Goal: Task Accomplishment & Management: Use online tool/utility

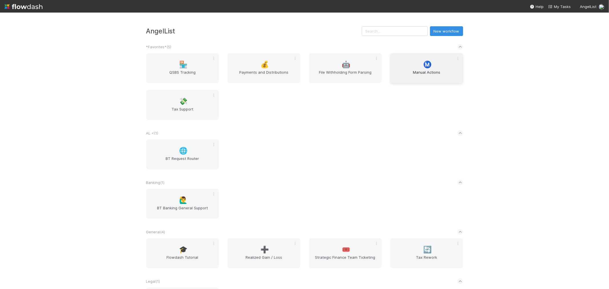
click at [428, 71] on span "Manual Actions" at bounding box center [427, 74] width 68 height 11
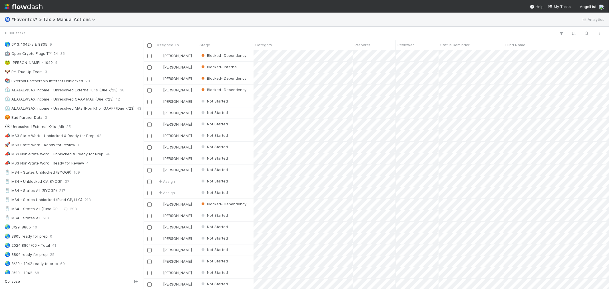
scroll to position [286, 0]
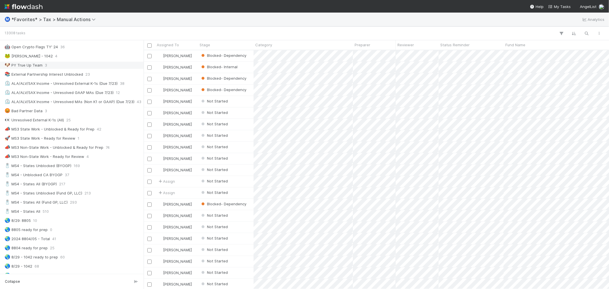
click at [104, 68] on div "🐶 PY True Up Team 3" at bounding box center [74, 65] width 138 height 7
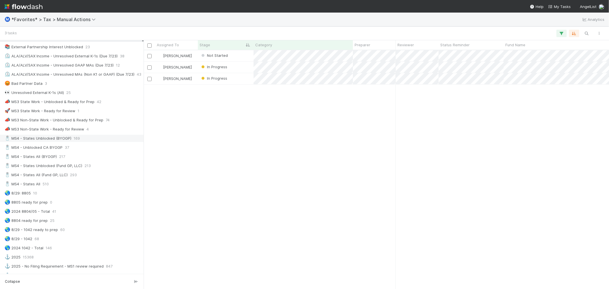
scroll to position [281, 0]
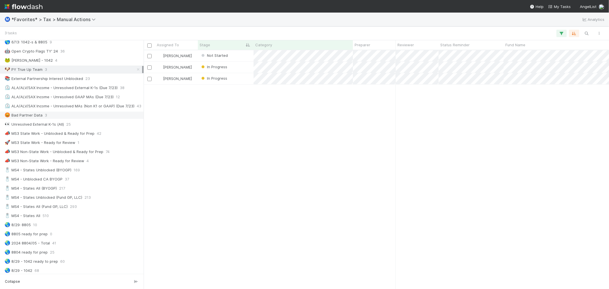
click at [93, 114] on div "😡 Bad Partner Data 3" at bounding box center [74, 115] width 138 height 7
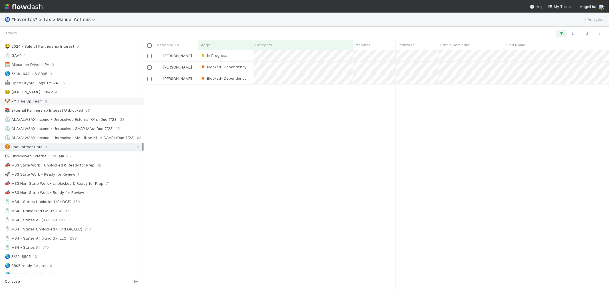
click at [93, 105] on div "🐶 PY True Up Team 3" at bounding box center [74, 101] width 138 height 7
click at [97, 114] on div "📚 External Partnership Interest Unblocked 23" at bounding box center [74, 110] width 138 height 7
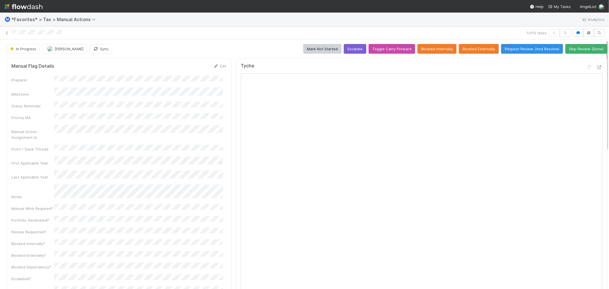
click at [3, 29] on div "1 of 19 tasks" at bounding box center [304, 33] width 609 height 8
click at [7, 31] on icon at bounding box center [7, 33] width 6 height 4
